Goal: Use online tool/utility

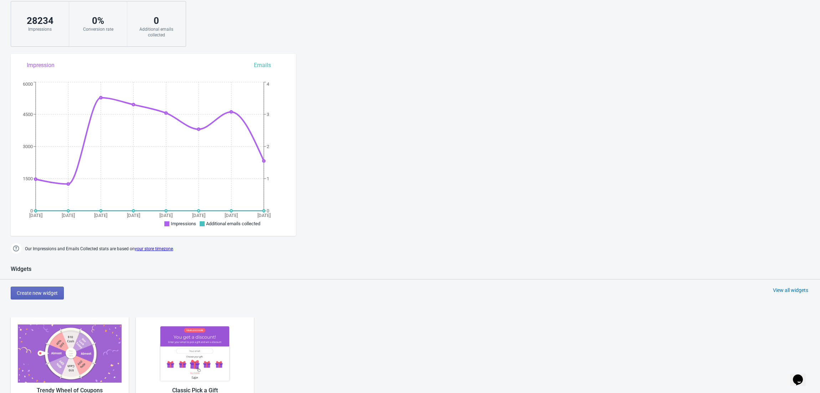
scroll to position [190, 0]
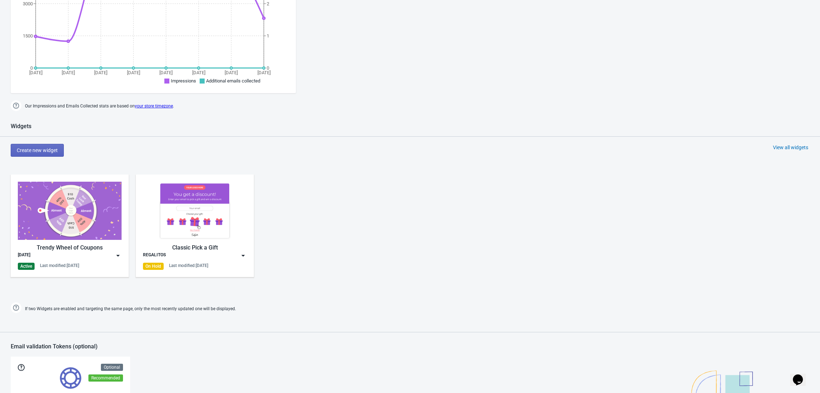
click at [91, 238] on img at bounding box center [70, 210] width 104 height 58
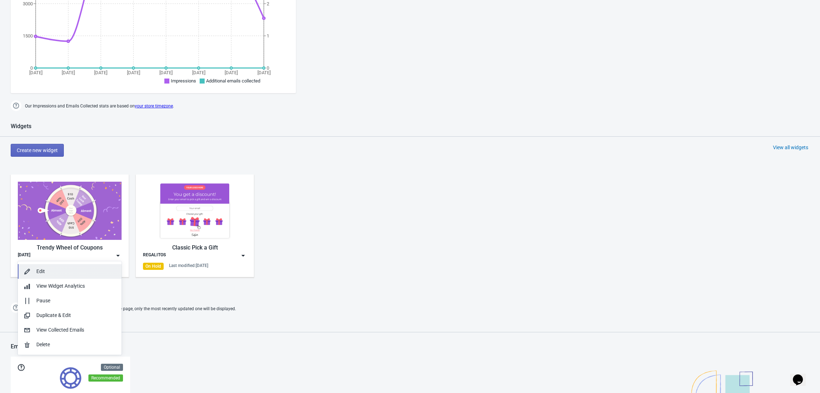
click at [43, 271] on div "Edit" at bounding box center [76, 270] width 80 height 7
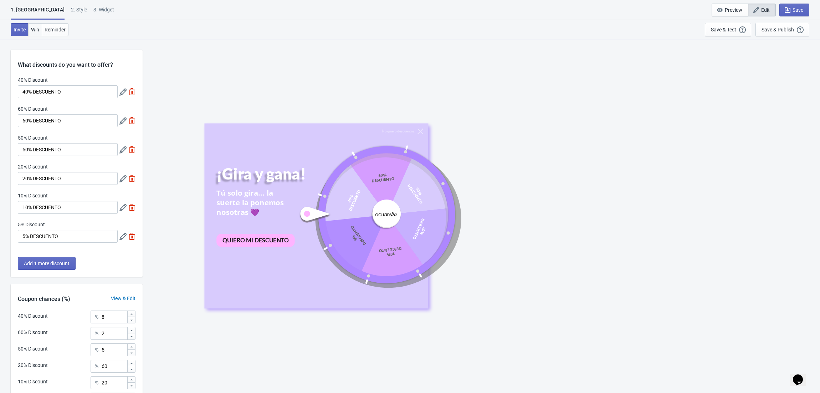
click at [30, 25] on button "Win" at bounding box center [35, 29] width 14 height 13
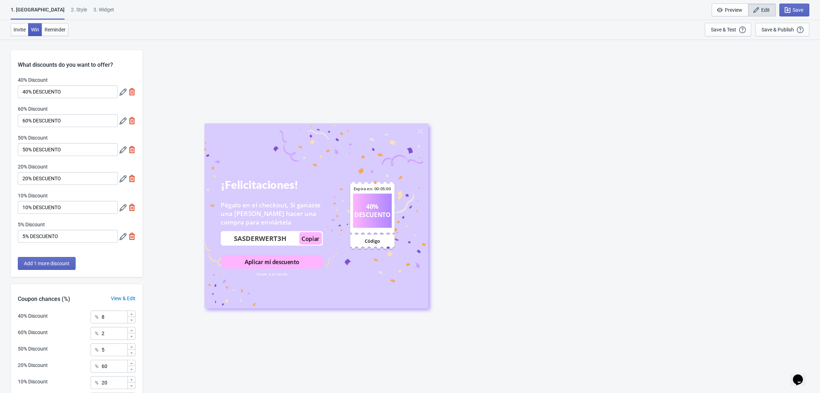
scroll to position [79, 0]
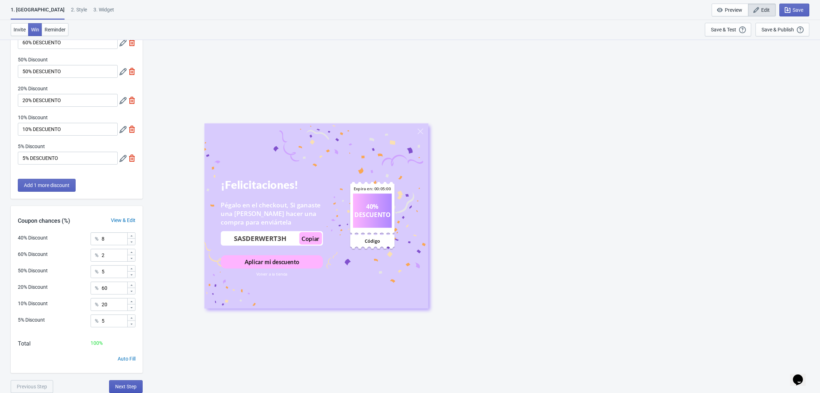
click at [122, 388] on span "Next Step" at bounding box center [125, 386] width 21 height 6
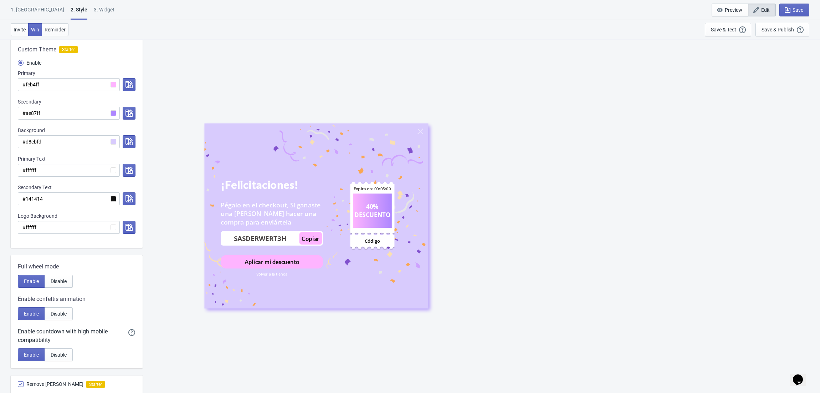
scroll to position [240, 0]
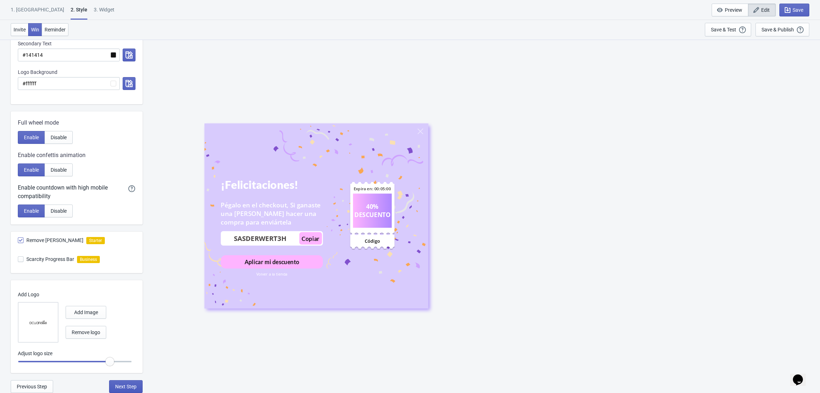
click at [124, 385] on span "Next Step" at bounding box center [125, 386] width 21 height 6
select select "once"
select select "middle_left"
select select "1"
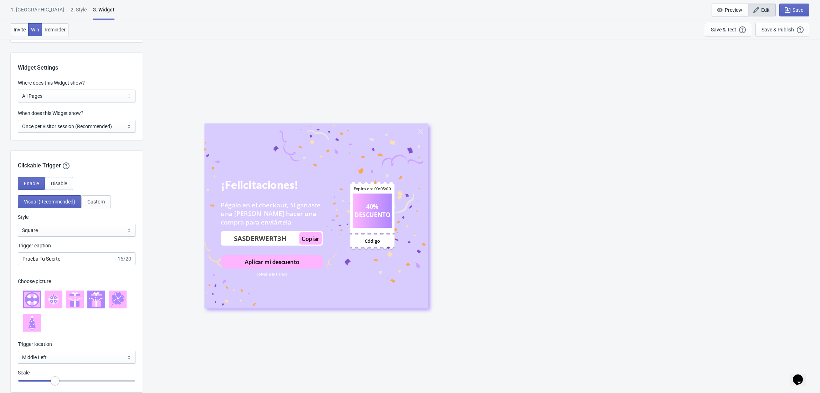
scroll to position [570, 0]
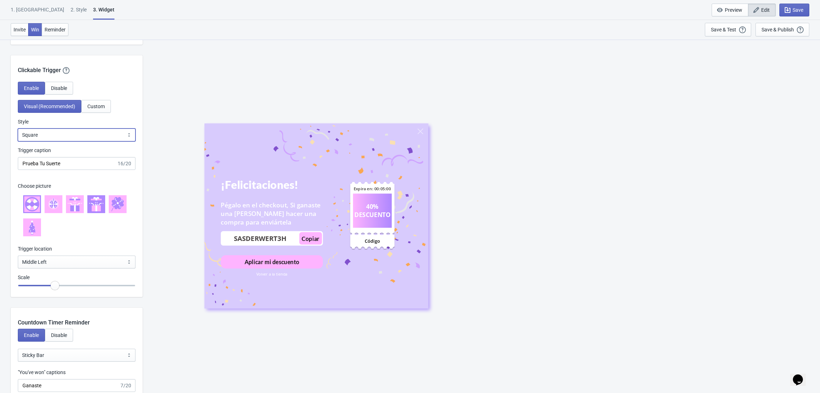
click at [83, 130] on select "Square Circle Tab" at bounding box center [77, 134] width 118 height 13
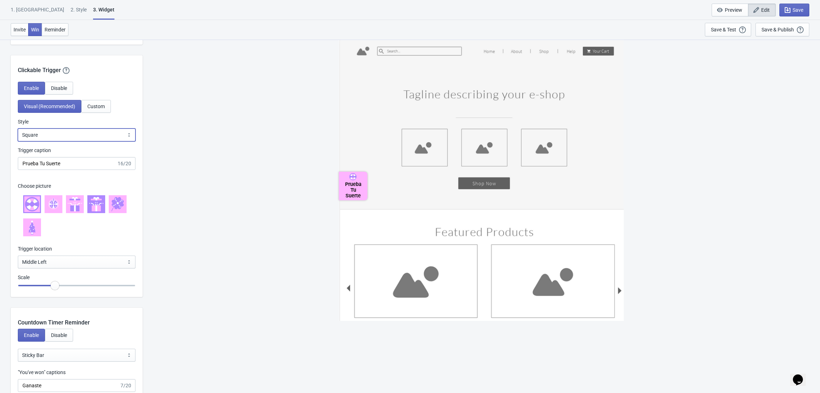
click at [18, 128] on select "Square Circle Tab" at bounding box center [77, 134] width 118 height 13
click at [63, 162] on input "Prueba Tu Suerte" at bounding box center [67, 163] width 99 height 13
click at [80, 135] on select "Square Circle Tab" at bounding box center [77, 134] width 118 height 13
click at [18, 128] on select "Square Circle Tab" at bounding box center [77, 134] width 118 height 13
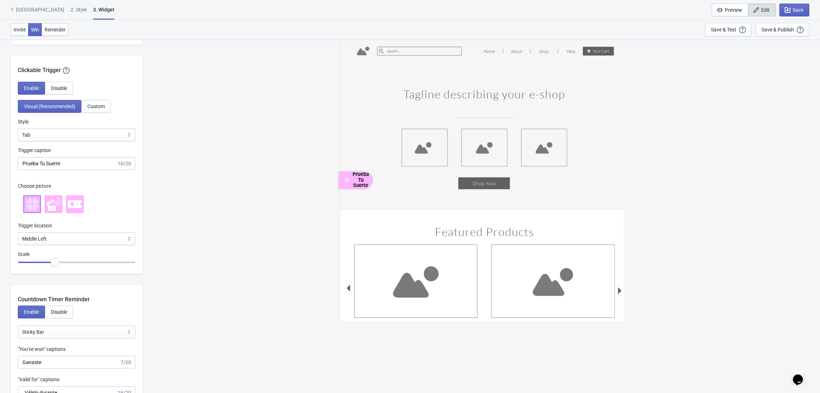
click at [60, 208] on icon at bounding box center [53, 204] width 14 height 14
click at [76, 204] on icon at bounding box center [75, 204] width 14 height 8
click at [57, 204] on icon at bounding box center [53, 204] width 14 height 14
click at [83, 132] on select "Square Circle Tab" at bounding box center [77, 134] width 118 height 13
select select "circle"
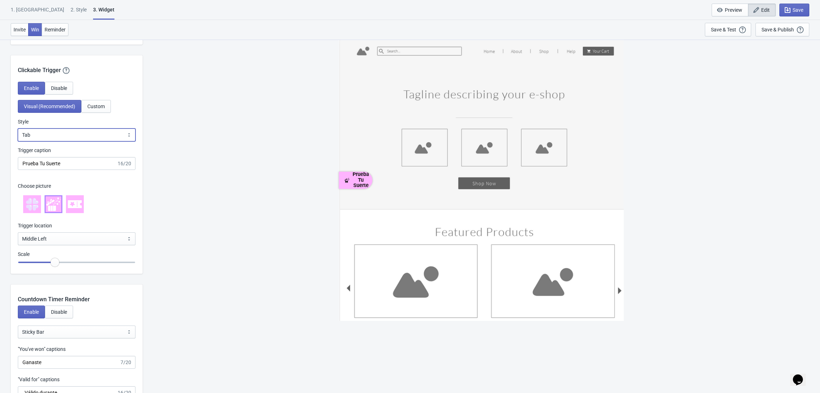
click at [18, 128] on select "Square Circle Tab" at bounding box center [77, 134] width 118 height 13
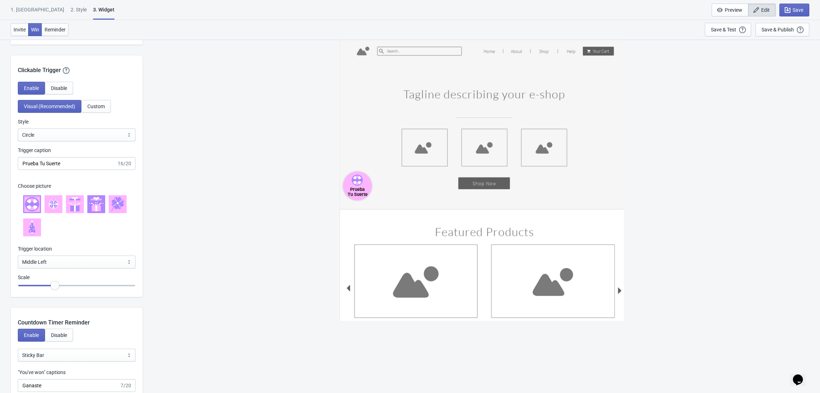
click at [53, 205] on icon at bounding box center [53, 204] width 2 height 8
click at [72, 205] on icon at bounding box center [75, 201] width 14 height 9
click at [93, 205] on icon at bounding box center [92, 204] width 3 height 3
click at [801, 11] on span "Save" at bounding box center [798, 10] width 11 height 6
